Goal: Task Accomplishment & Management: Manage account settings

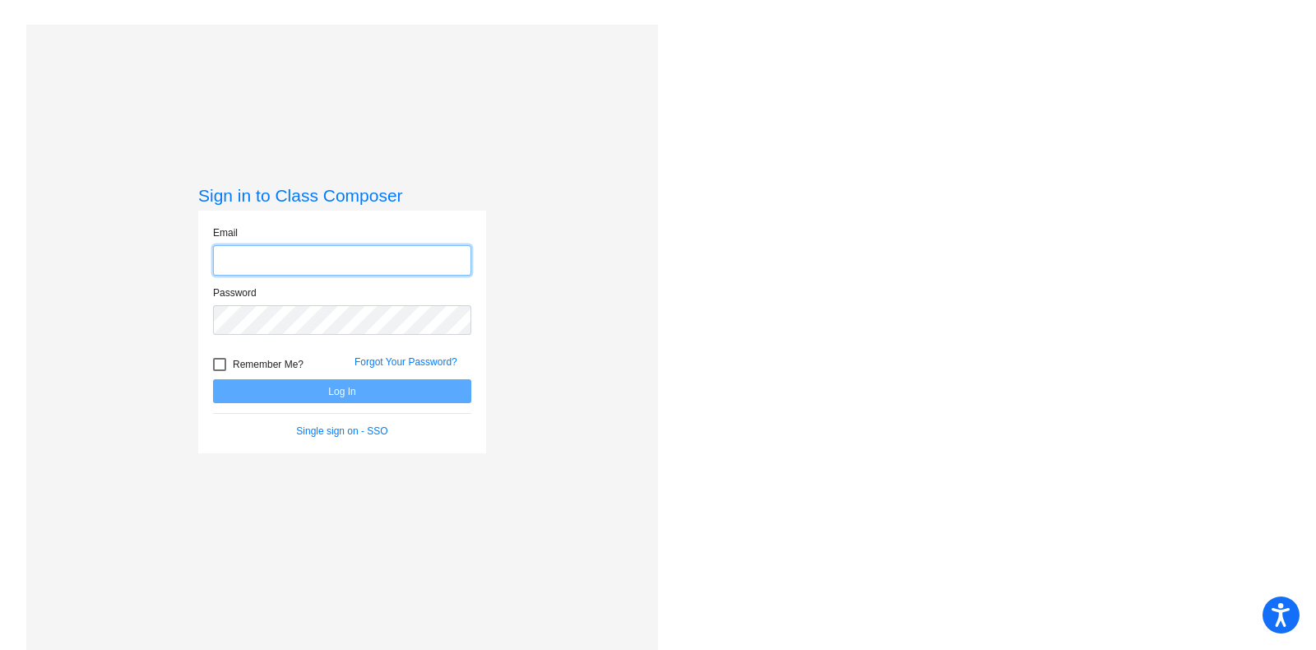
type input "[PERSON_NAME][EMAIL_ADDRESS][DOMAIN_NAME]"
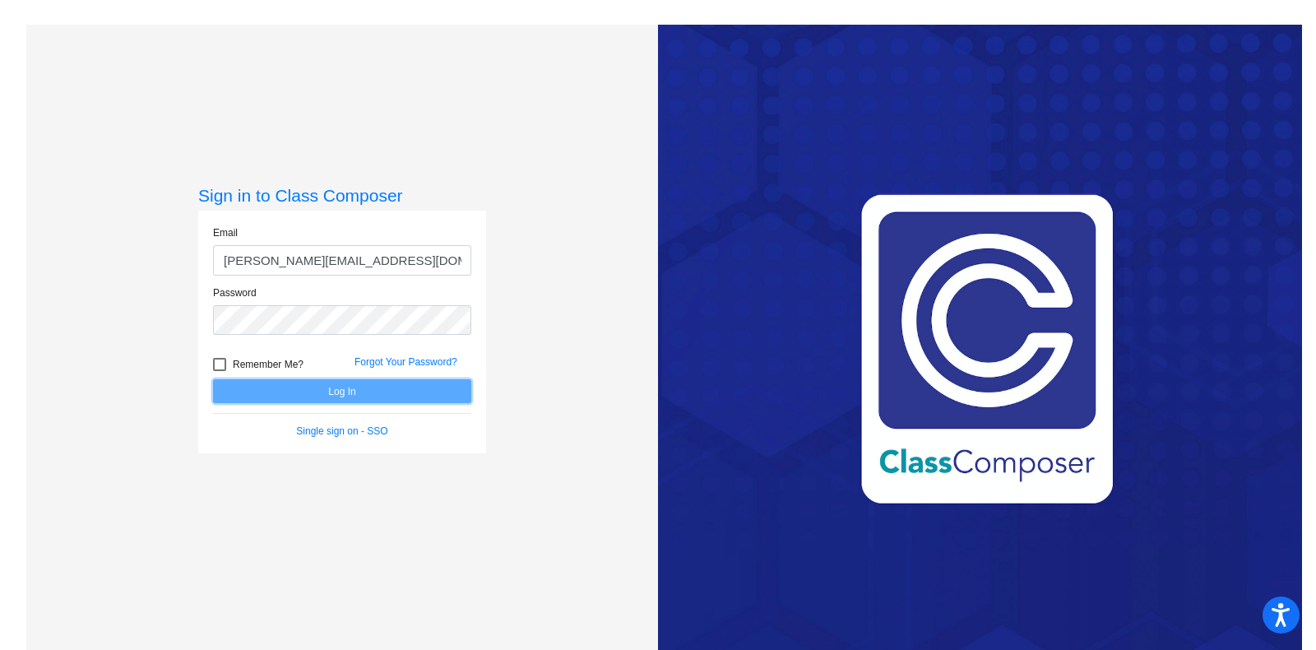
click at [282, 390] on button "Log In" at bounding box center [342, 391] width 258 height 24
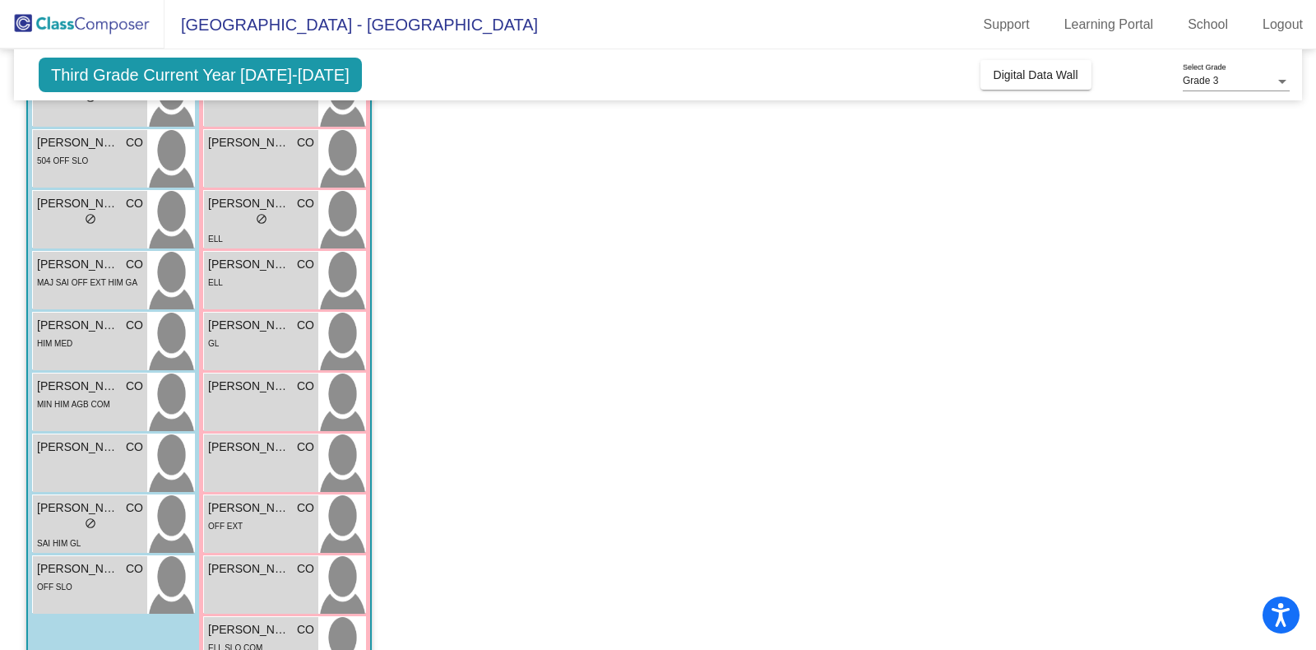
scroll to position [313, 0]
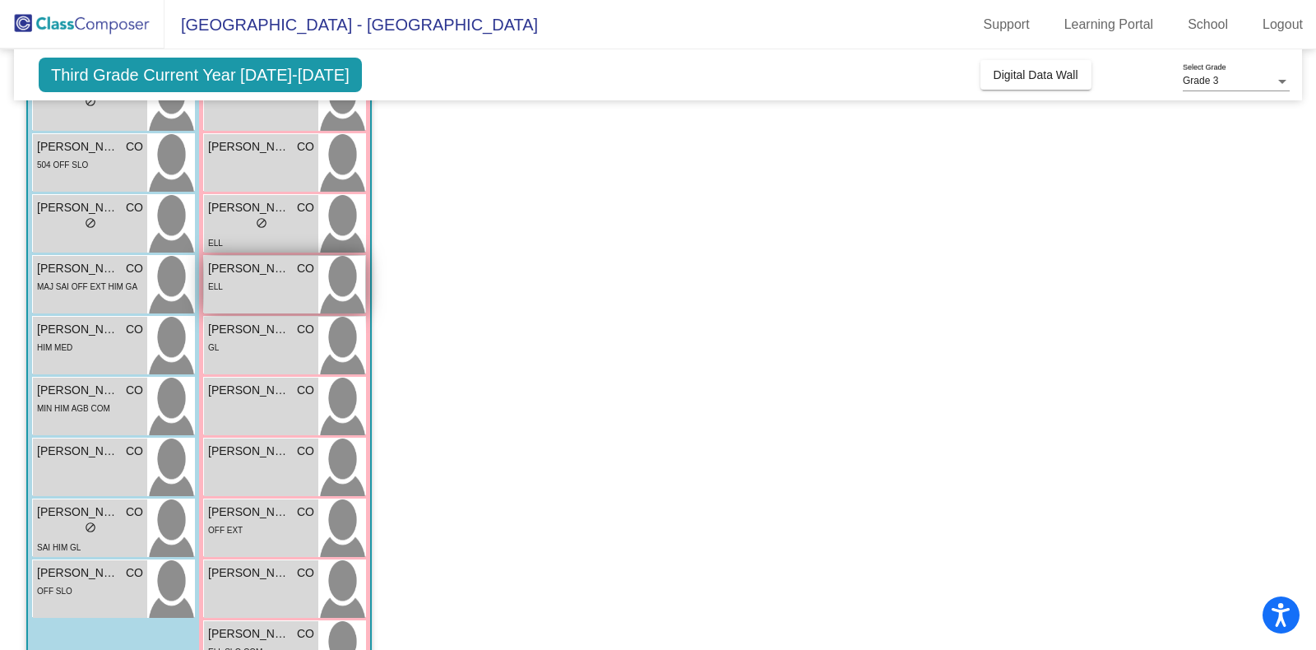
click at [246, 287] on div "ELL" at bounding box center [261, 285] width 106 height 17
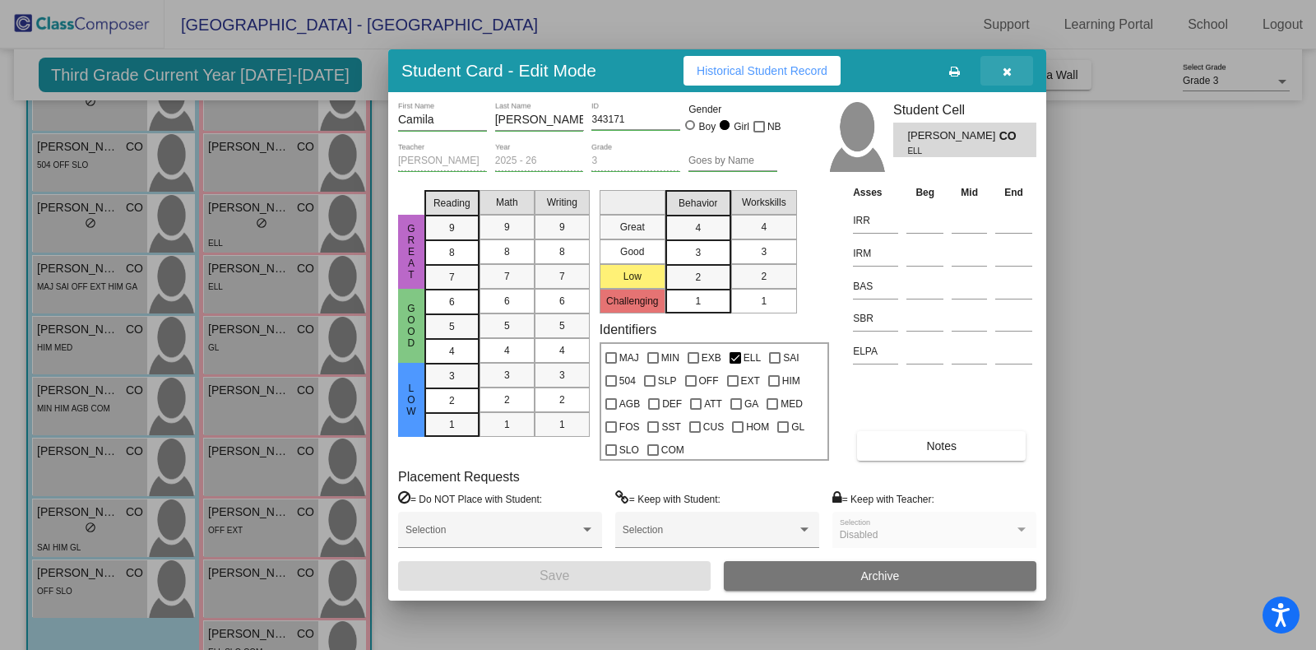
click at [1006, 66] on icon "button" at bounding box center [1007, 72] width 9 height 12
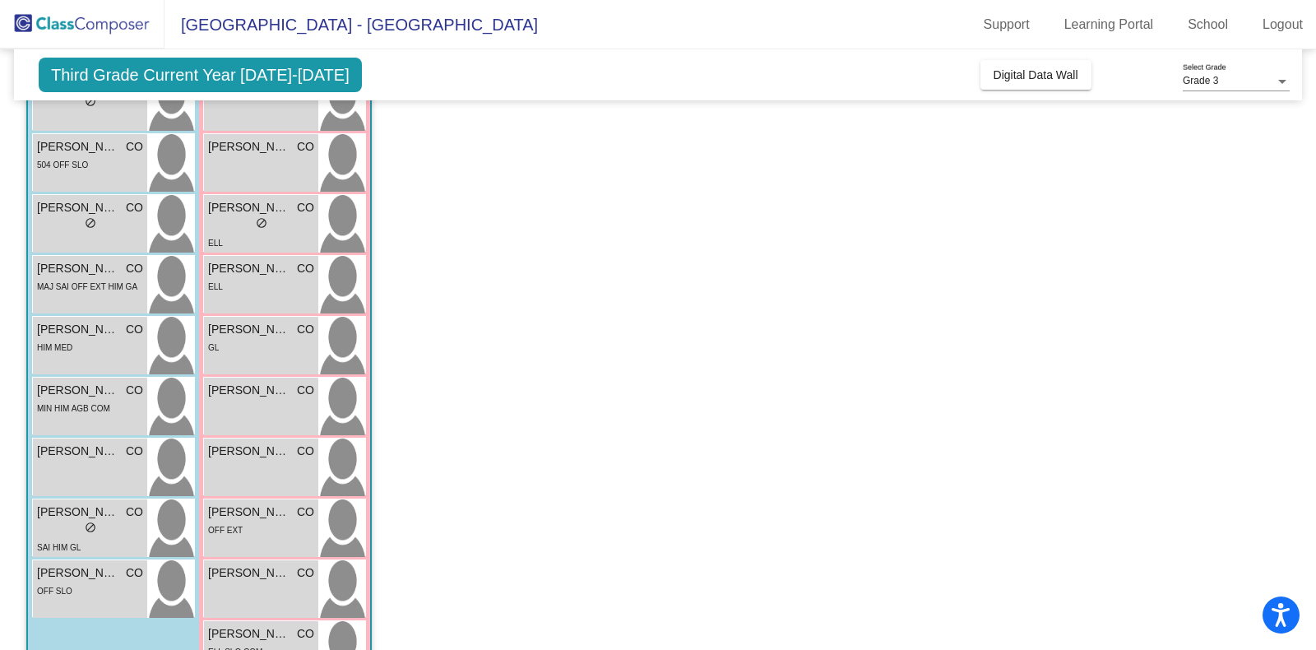
scroll to position [0, 0]
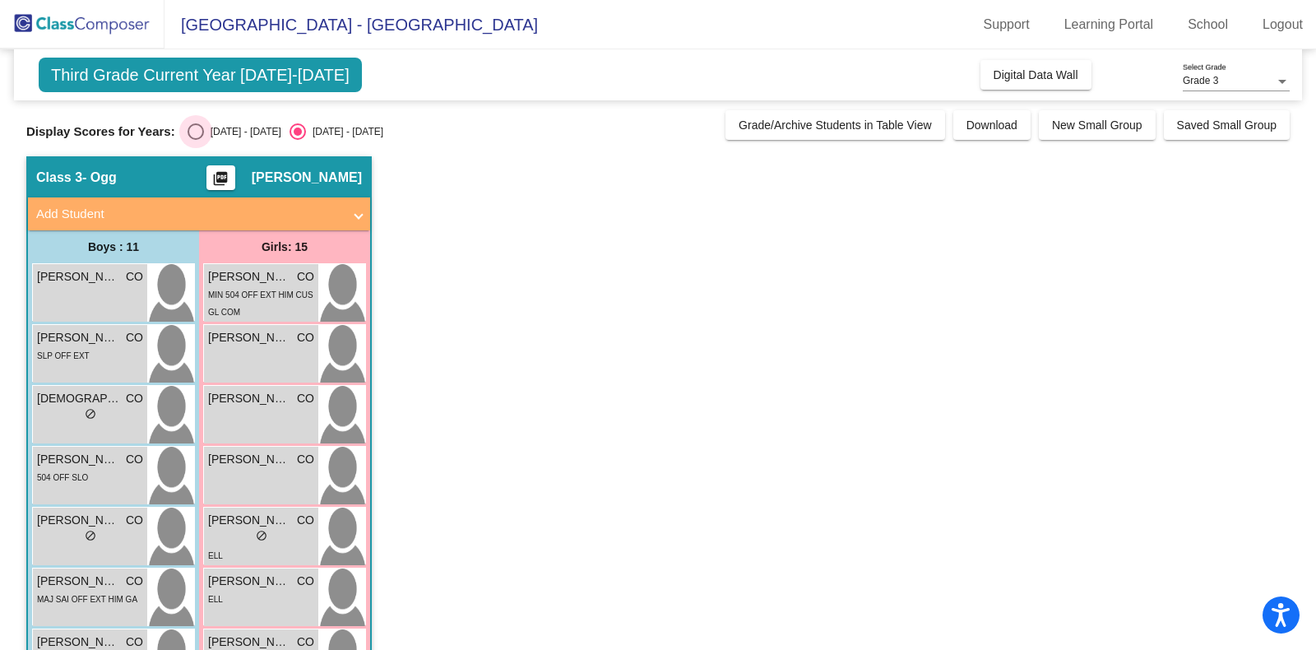
click at [197, 129] on div "Select an option" at bounding box center [196, 131] width 16 height 16
click at [196, 140] on input "[DATE] - [DATE]" at bounding box center [195, 140] width 1 height 1
radio input "true"
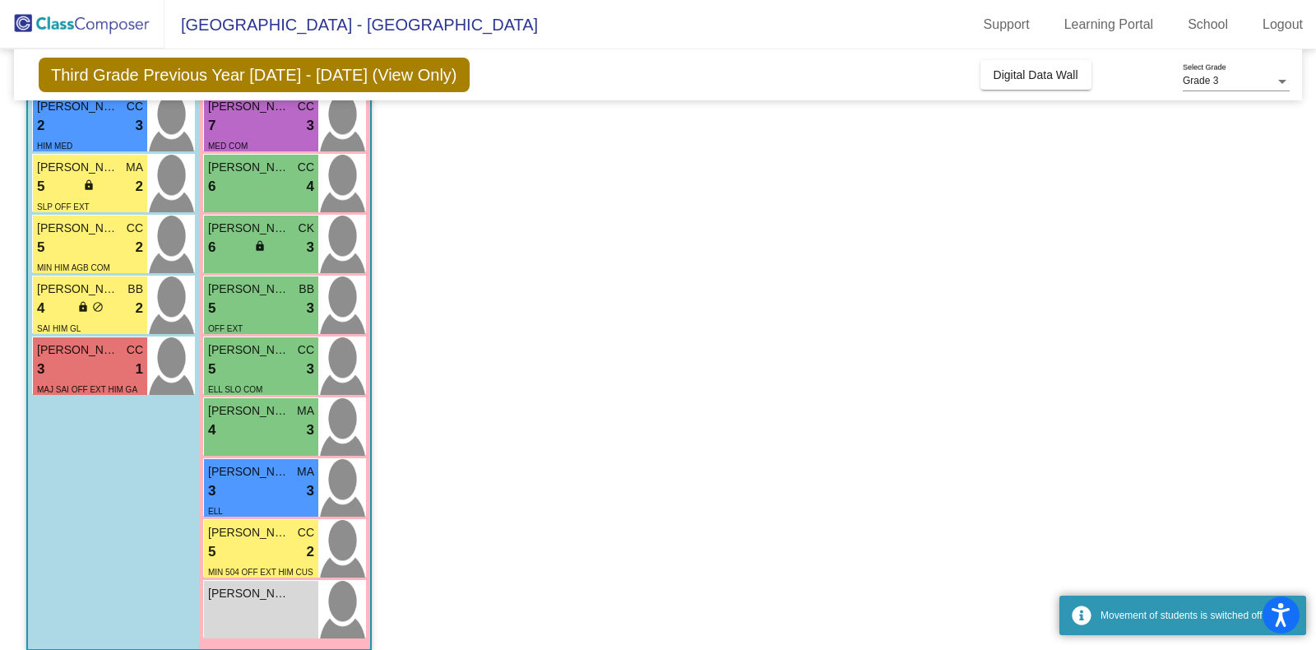
scroll to position [552, 0]
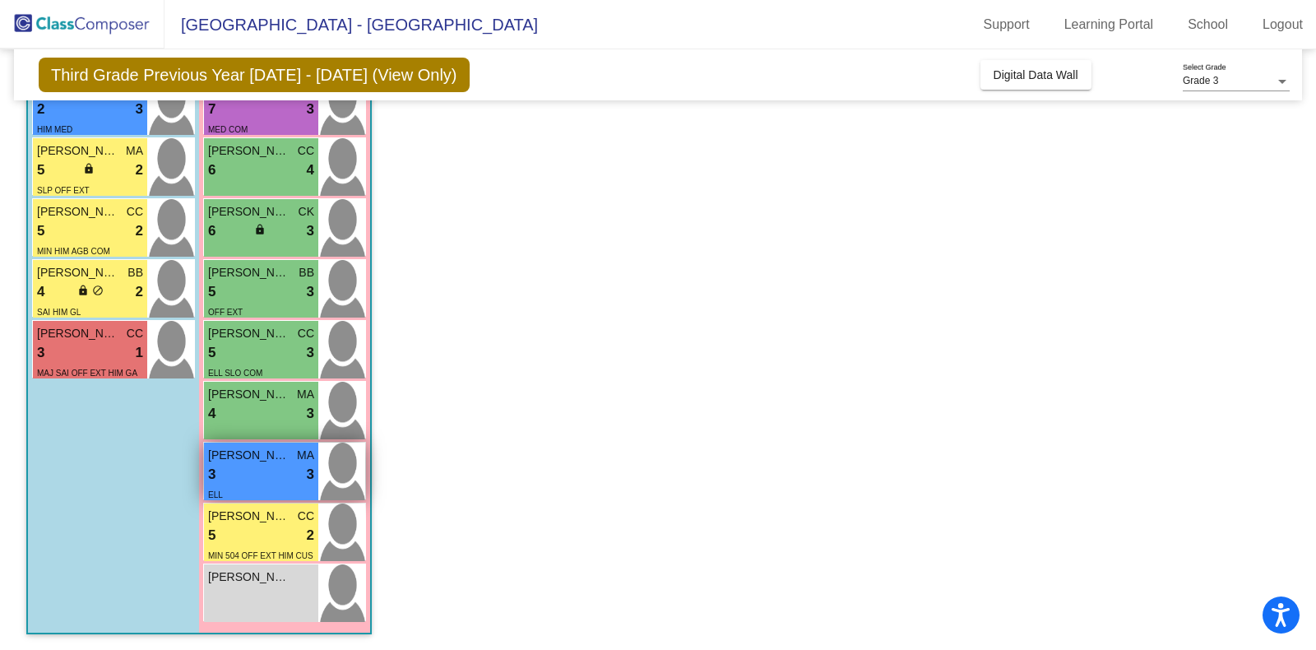
click at [218, 479] on div "3 lock do_not_disturb_alt 3" at bounding box center [261, 474] width 106 height 21
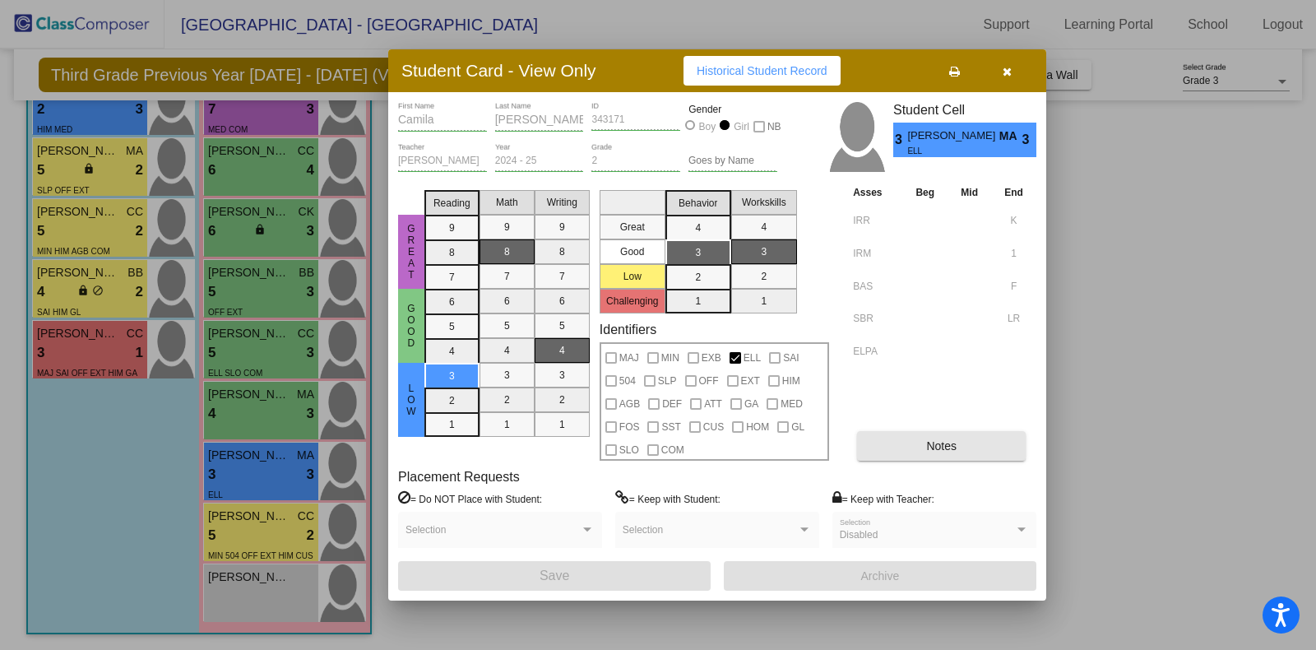
click at [922, 447] on button "Notes" at bounding box center [941, 446] width 169 height 30
